Goal: Task Accomplishment & Management: Manage account settings

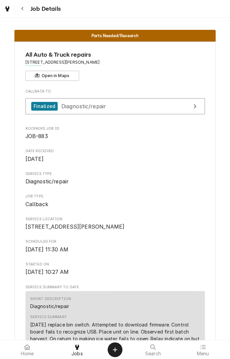
click at [23, 14] on button "Navigate back" at bounding box center [22, 9] width 12 height 12
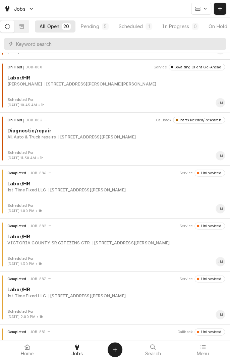
scroll to position [471, 0]
click at [82, 190] on div "7601 N Navarro St, Victoria, TX 77904" at bounding box center [87, 190] width 78 height 6
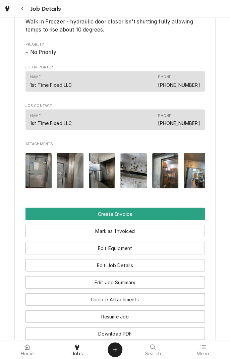
scroll to position [336, 0]
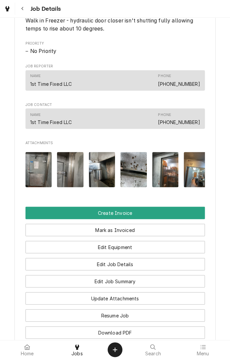
click at [34, 175] on img "Attachments" at bounding box center [38, 169] width 27 height 35
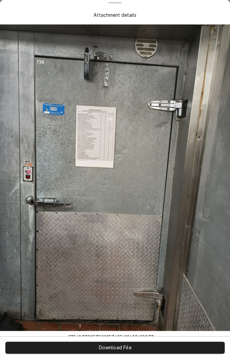
click at [126, 349] on span "Download File" at bounding box center [114, 348] width 35 height 7
click at [22, 20] on div "Attachment details" at bounding box center [114, 14] width 227 height 19
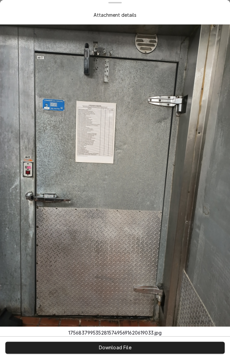
click at [199, 15] on div "Attachment details" at bounding box center [114, 14] width 203 height 7
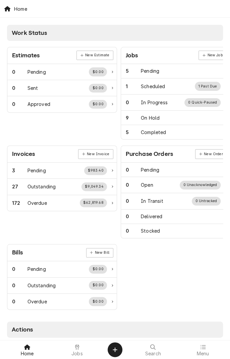
click at [203, 349] on icon at bounding box center [203, 347] width 5 height 4
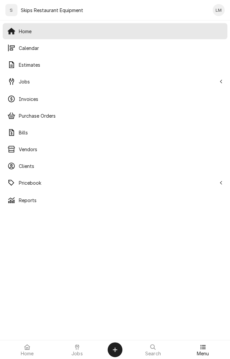
click at [35, 185] on span "Pricebook" at bounding box center [118, 182] width 198 height 7
click at [54, 218] on span "Parts & Materials" at bounding box center [121, 216] width 204 height 7
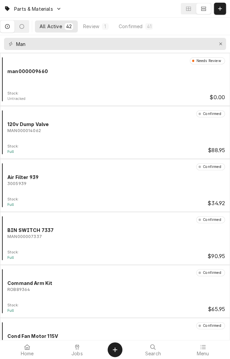
click at [60, 54] on div "Needs Review man000009660 Stock: Untracked $0.00" at bounding box center [115, 79] width 230 height 53
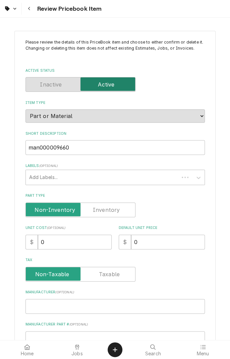
type textarea "x"
click at [28, 12] on button "Navigate back" at bounding box center [29, 9] width 12 height 12
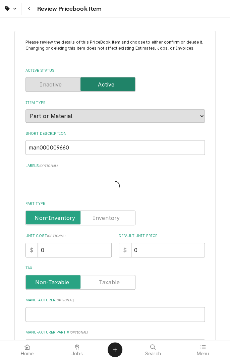
type textarea "x"
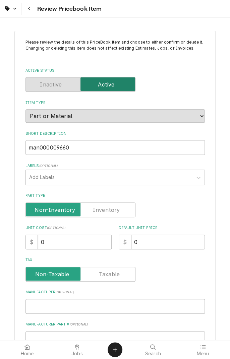
click at [33, 9] on button "Navigate back" at bounding box center [29, 9] width 12 height 12
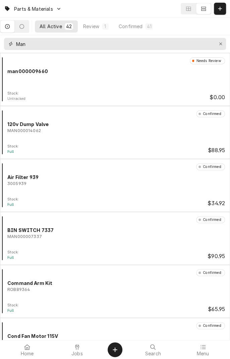
click at [219, 44] on icon "Erase input" at bounding box center [221, 44] width 4 height 5
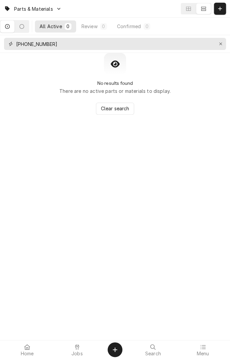
type input "141-1094-02"
click at [219, 46] on icon "Erase input" at bounding box center [221, 44] width 4 height 5
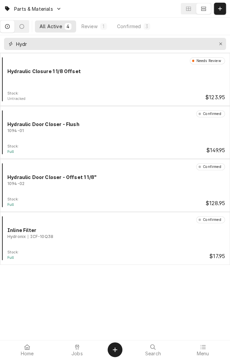
type input "Hydr"
click at [85, 136] on div "Confirmed Hydraulic Door Closer - Flush 1094-01" at bounding box center [115, 127] width 225 height 34
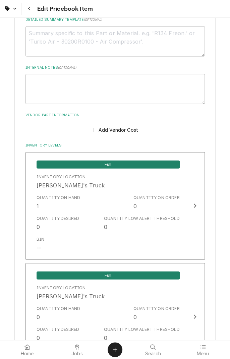
scroll to position [384, 0]
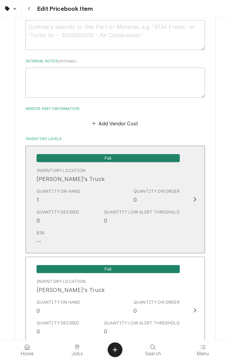
click at [196, 203] on div "Update Inventory Level" at bounding box center [195, 199] width 9 height 8
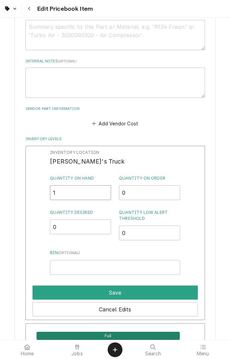
click at [74, 190] on input "1" at bounding box center [80, 192] width 61 height 15
type textarea "x"
type input "0"
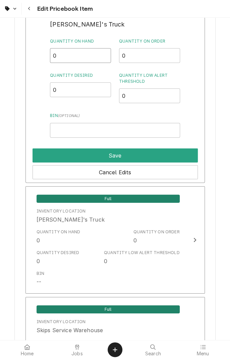
scroll to position [526, 0]
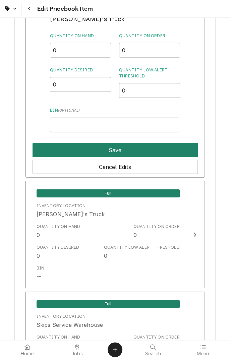
click at [129, 150] on button "Save" at bounding box center [115, 150] width 165 height 14
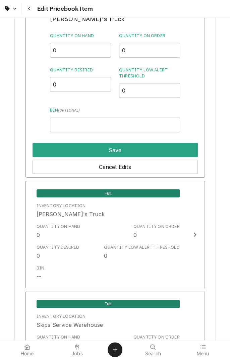
type textarea "x"
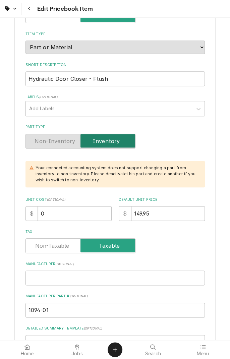
scroll to position [0, 0]
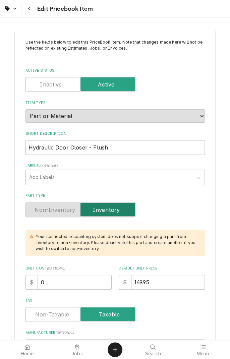
click at [32, 10] on div "Navigate back" at bounding box center [29, 8] width 7 height 7
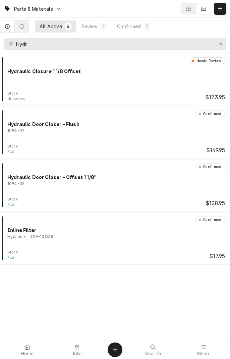
click at [82, 136] on div "Confirmed Hydraulic Door Closer - Flush 1094-01" at bounding box center [115, 127] width 225 height 34
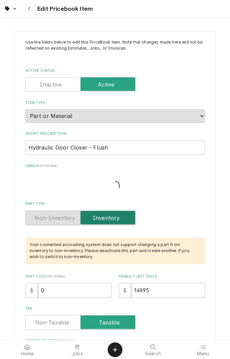
type textarea "x"
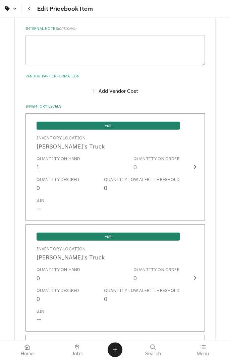
scroll to position [420, 0]
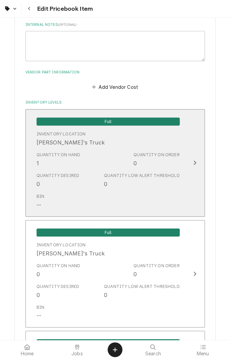
click at [196, 164] on icon "Update Inventory Level" at bounding box center [194, 162] width 3 height 5
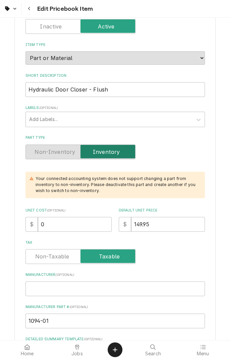
scroll to position [0, 0]
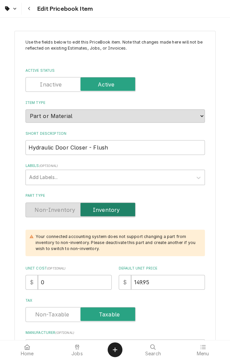
click at [31, 7] on div "Navigate back" at bounding box center [29, 8] width 7 height 7
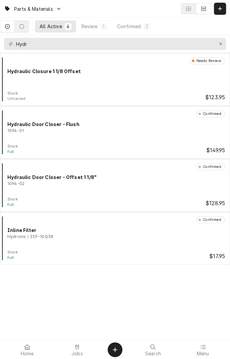
click at [116, 349] on icon "Create Object" at bounding box center [115, 349] width 5 height 5
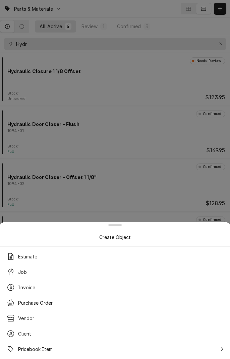
click at [216, 13] on div at bounding box center [115, 179] width 230 height 359
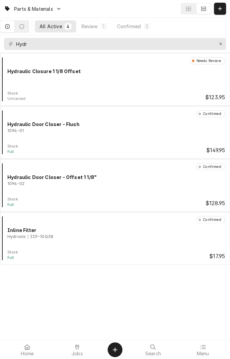
click at [80, 352] on span "Jobs" at bounding box center [76, 353] width 11 height 5
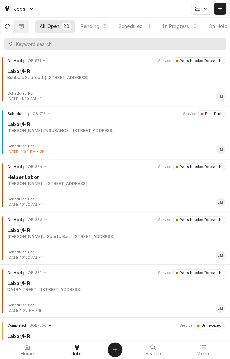
click at [139, 27] on div "Scheduled" at bounding box center [131, 26] width 24 height 7
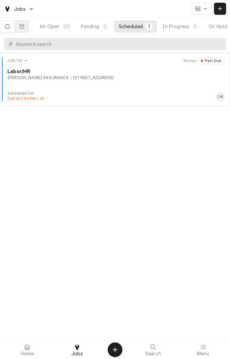
click at [56, 30] on button "All Open 20" at bounding box center [55, 26] width 41 height 12
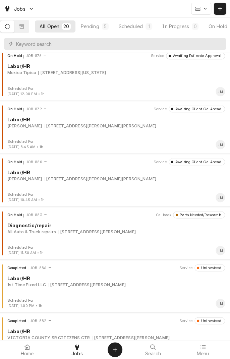
scroll to position [376, 0]
click at [116, 237] on div "On Hold JOB-883 Callback Parts Needed/Research Diagnostic/repair All Auto & Tru…" at bounding box center [115, 228] width 225 height 34
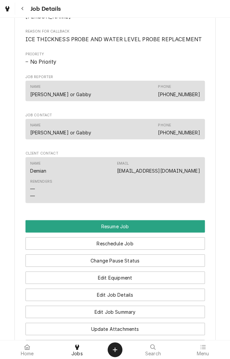
scroll to position [483, 0]
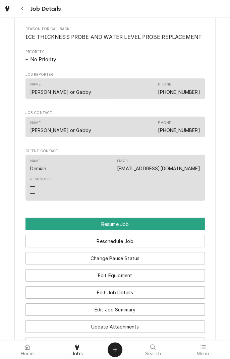
click at [157, 282] on button "Edit Equipment" at bounding box center [114, 275] width 179 height 12
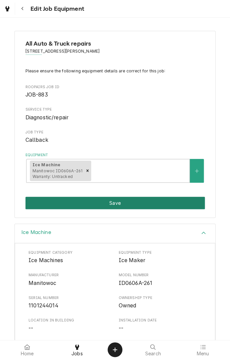
click at [154, 205] on button "Save" at bounding box center [114, 203] width 179 height 12
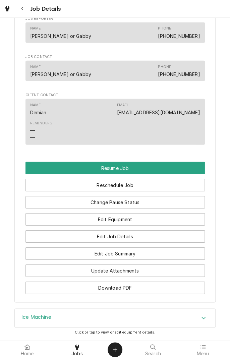
scroll to position [538, 0]
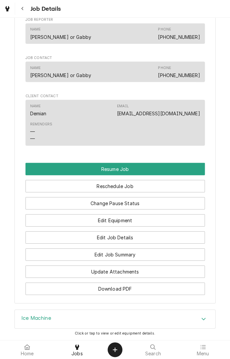
click at [110, 135] on div "Reminders — —" at bounding box center [115, 131] width 170 height 25
